Goal: Task Accomplishment & Management: Manage account settings

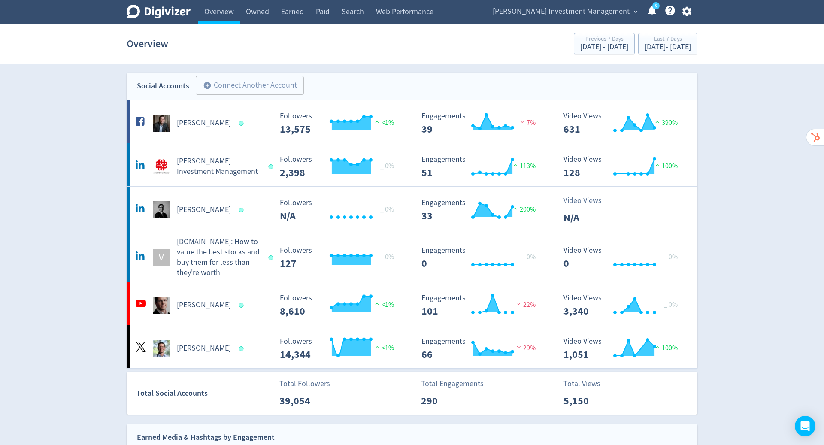
click at [685, 13] on icon "button" at bounding box center [686, 11] width 9 height 9
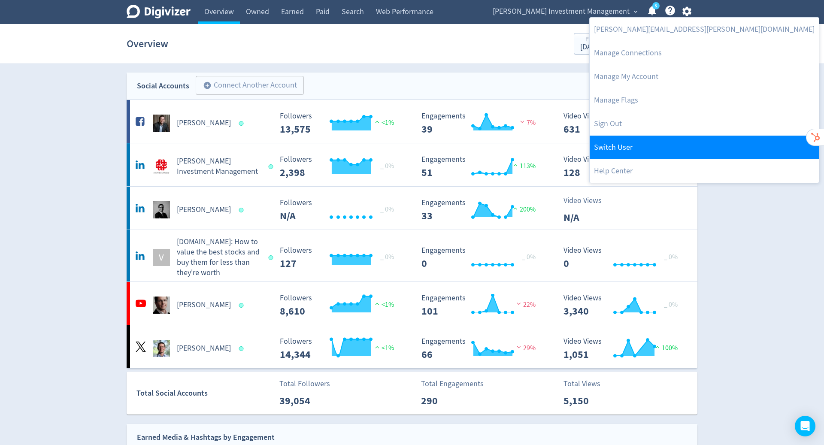
click at [639, 146] on link "Switch User" at bounding box center [704, 148] width 229 height 24
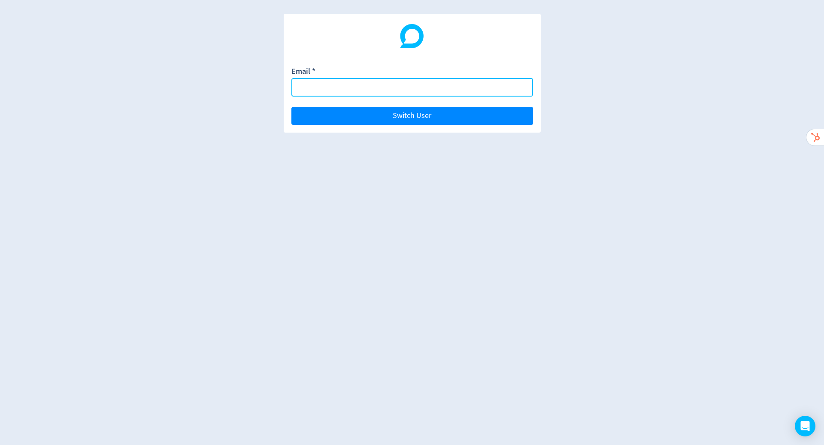
click at [345, 87] on input "Email *" at bounding box center [412, 87] width 242 height 18
paste input "[EMAIL_ADDRESS][DOMAIN_NAME]"
type input "[EMAIL_ADDRESS][DOMAIN_NAME]"
click at [291, 107] on button "Switch User" at bounding box center [412, 116] width 242 height 18
